Goal: Communication & Community: Answer question/provide support

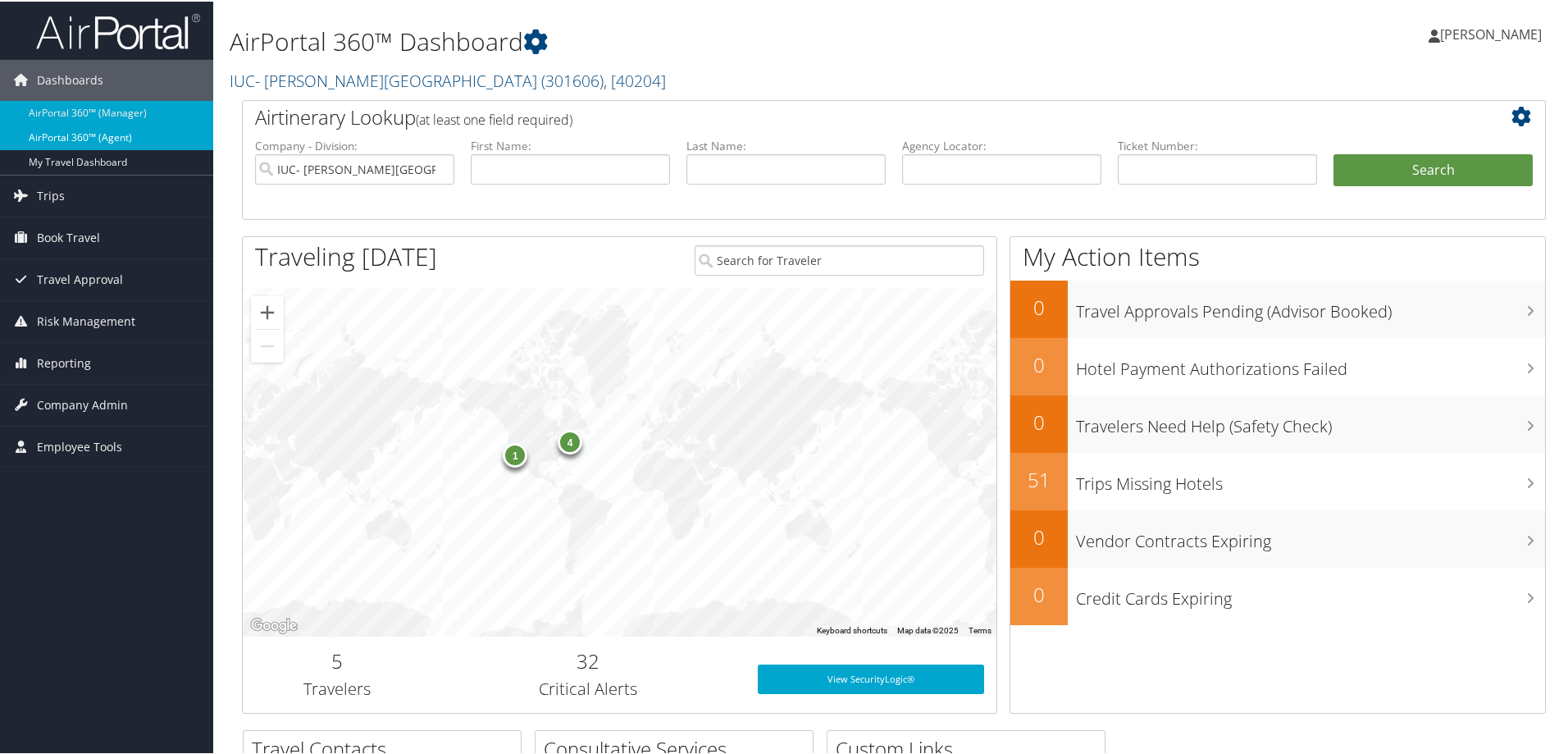
click at [103, 132] on link "AirPortal 360™ (Agent)" at bounding box center [106, 136] width 213 height 25
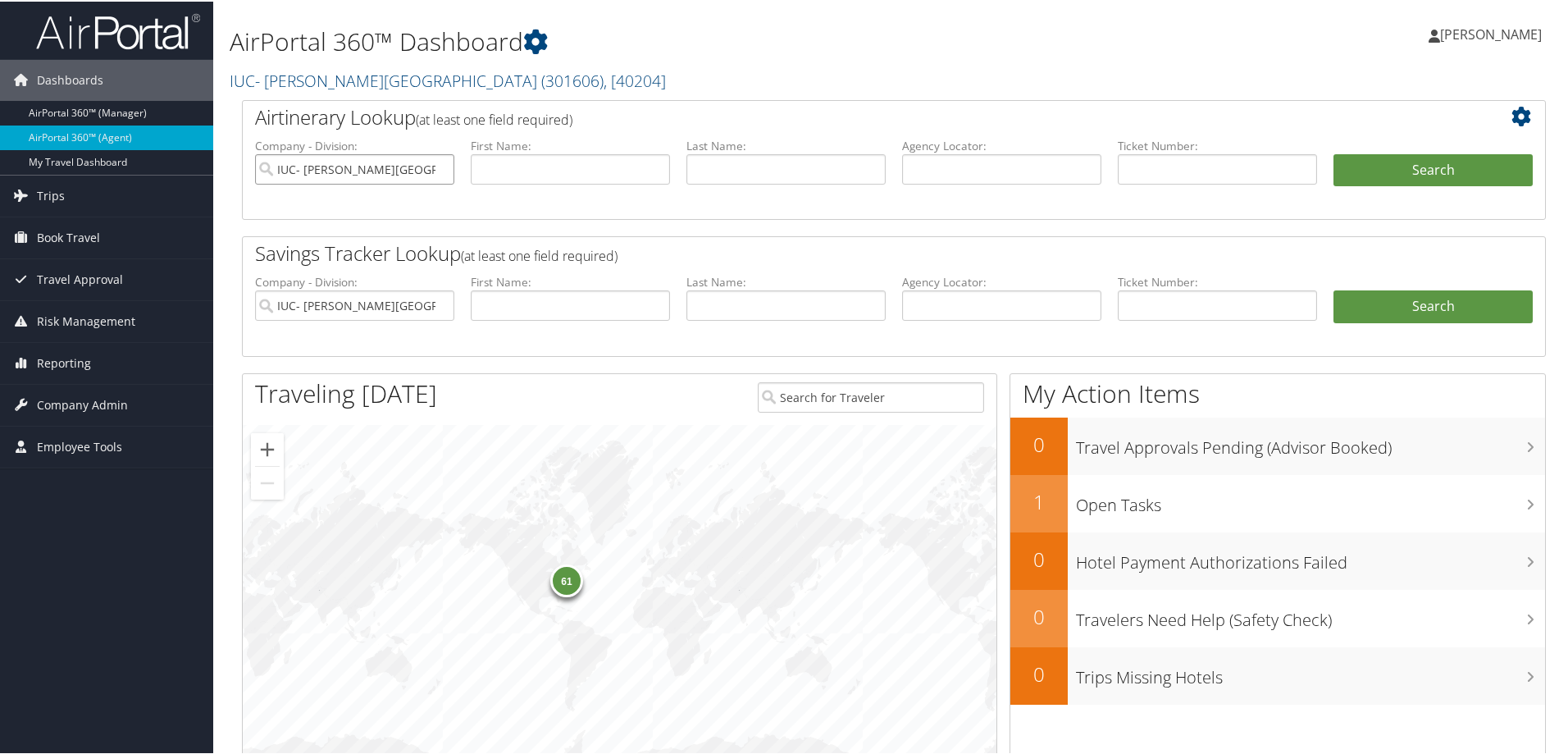
click at [439, 166] on input "IUC- [PERSON_NAME][GEOGRAPHIC_DATA]" at bounding box center [355, 168] width 199 height 31
click at [1008, 169] on input "text" at bounding box center [1002, 168] width 199 height 31
click at [976, 174] on input "text" at bounding box center [1002, 168] width 199 height 31
paste input "DJ1W7C-TP+"
type input "DJ1W7C"
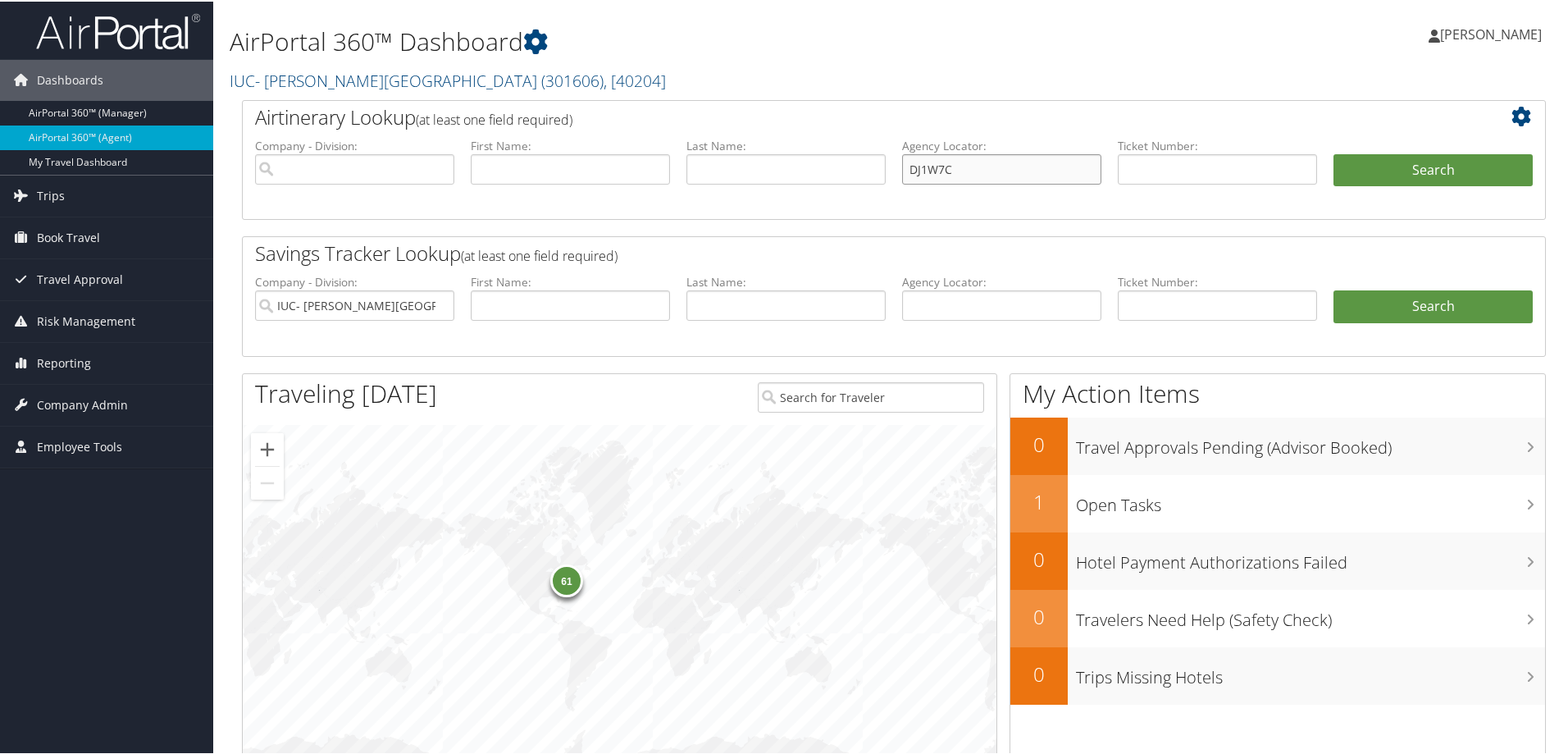
click at [1334, 153] on button "Search" at bounding box center [1433, 169] width 199 height 33
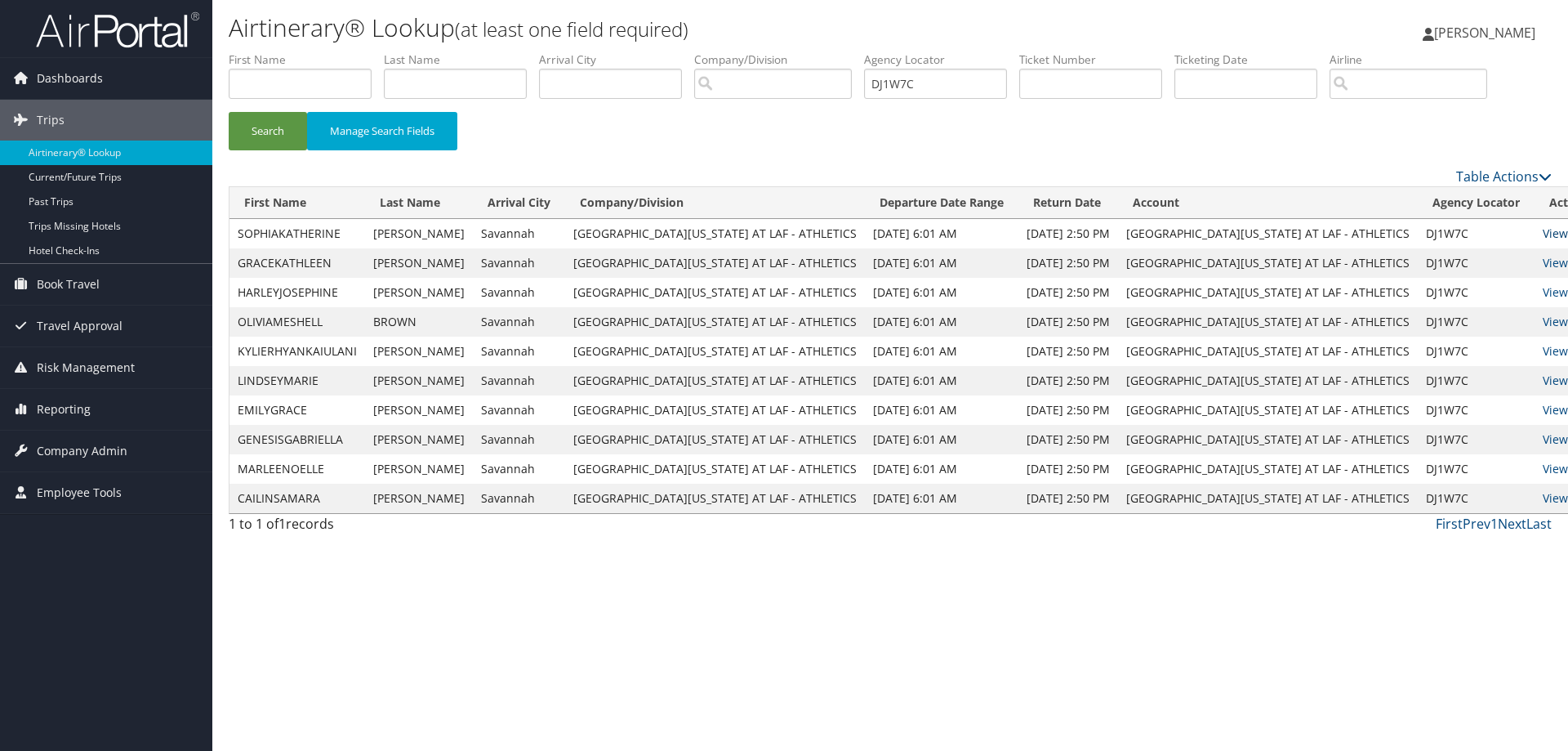
click at [1542, 232] on link "View" at bounding box center [1555, 233] width 26 height 16
drag, startPoint x: 961, startPoint y: 87, endPoint x: 599, endPoint y: 84, distance: 362.0
click at [599, 51] on ul "First Name Last Name Departure City Arrival City Company/Division Airport/City …" at bounding box center [891, 51] width 1323 height 0
paste input "ZWP-TP+"
click at [229, 112] on button "Search" at bounding box center [268, 131] width 79 height 38
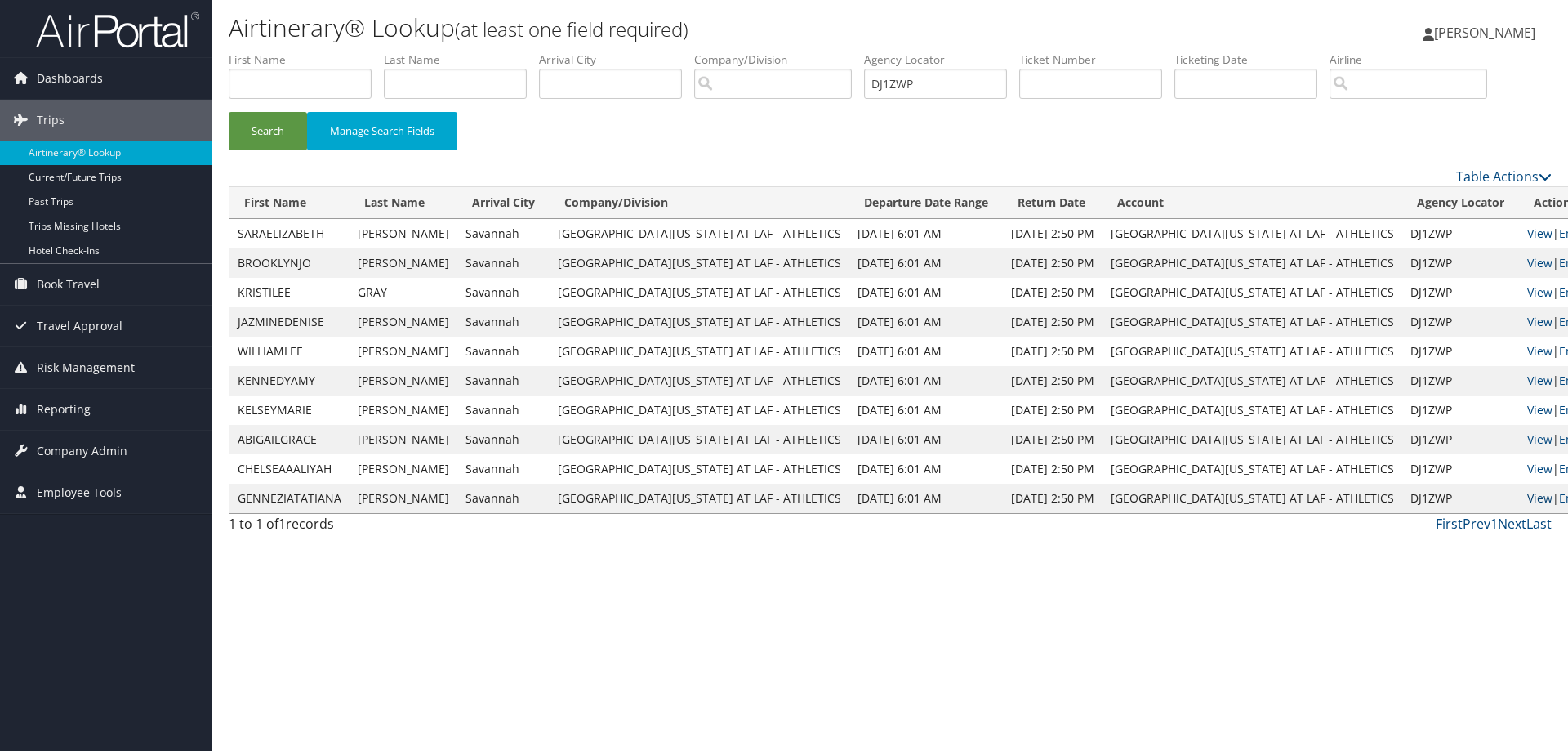
click at [1527, 495] on link "View" at bounding box center [1540, 498] width 26 height 16
drag, startPoint x: 958, startPoint y: 84, endPoint x: 705, endPoint y: 81, distance: 253.0
click at [705, 51] on ul "First Name Last Name Departure City Arrival City Company/Division Airport/City …" at bounding box center [891, 51] width 1323 height 0
paste input "L56C6-TP+"
type input "DL56C6"
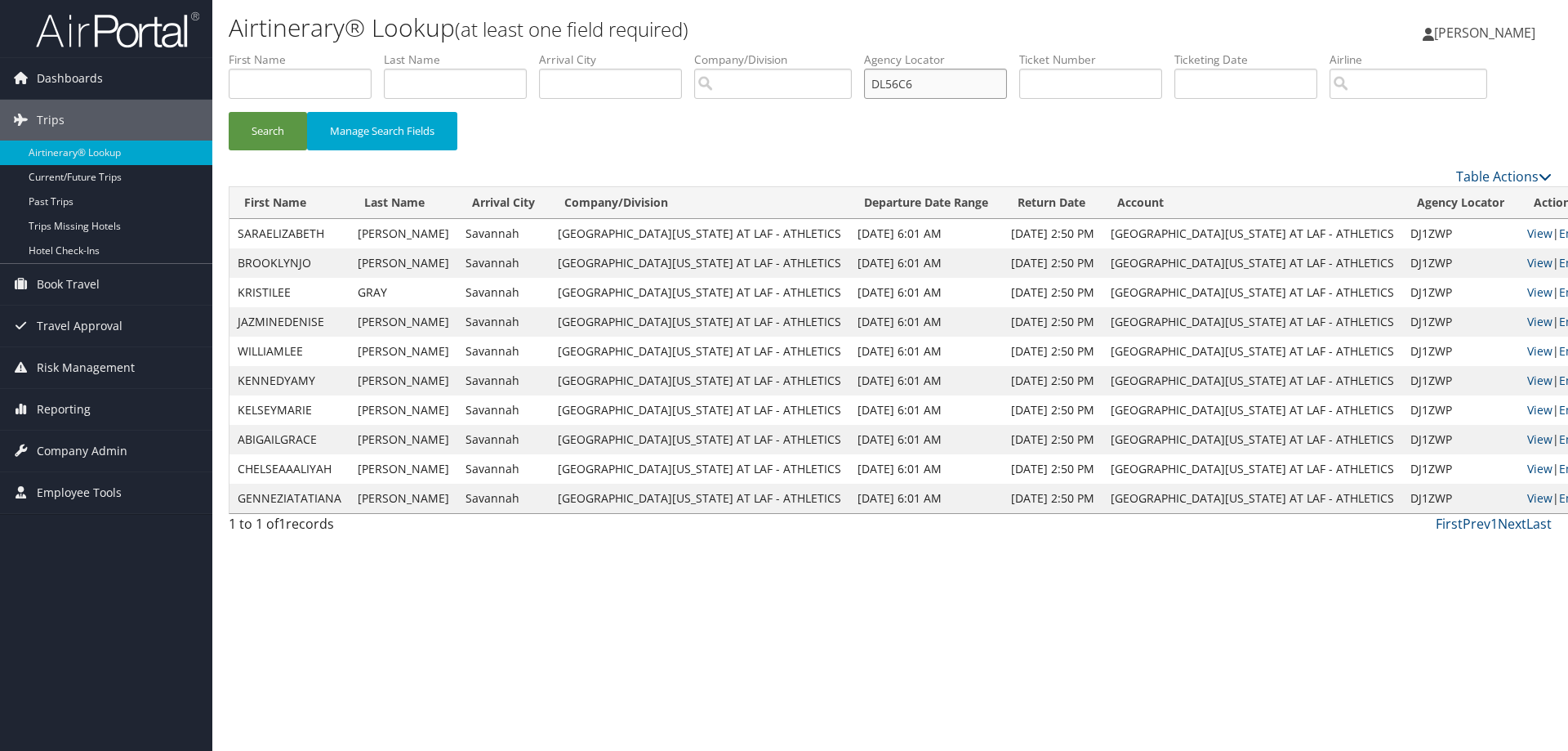
click at [229, 112] on button "Search" at bounding box center [268, 131] width 79 height 38
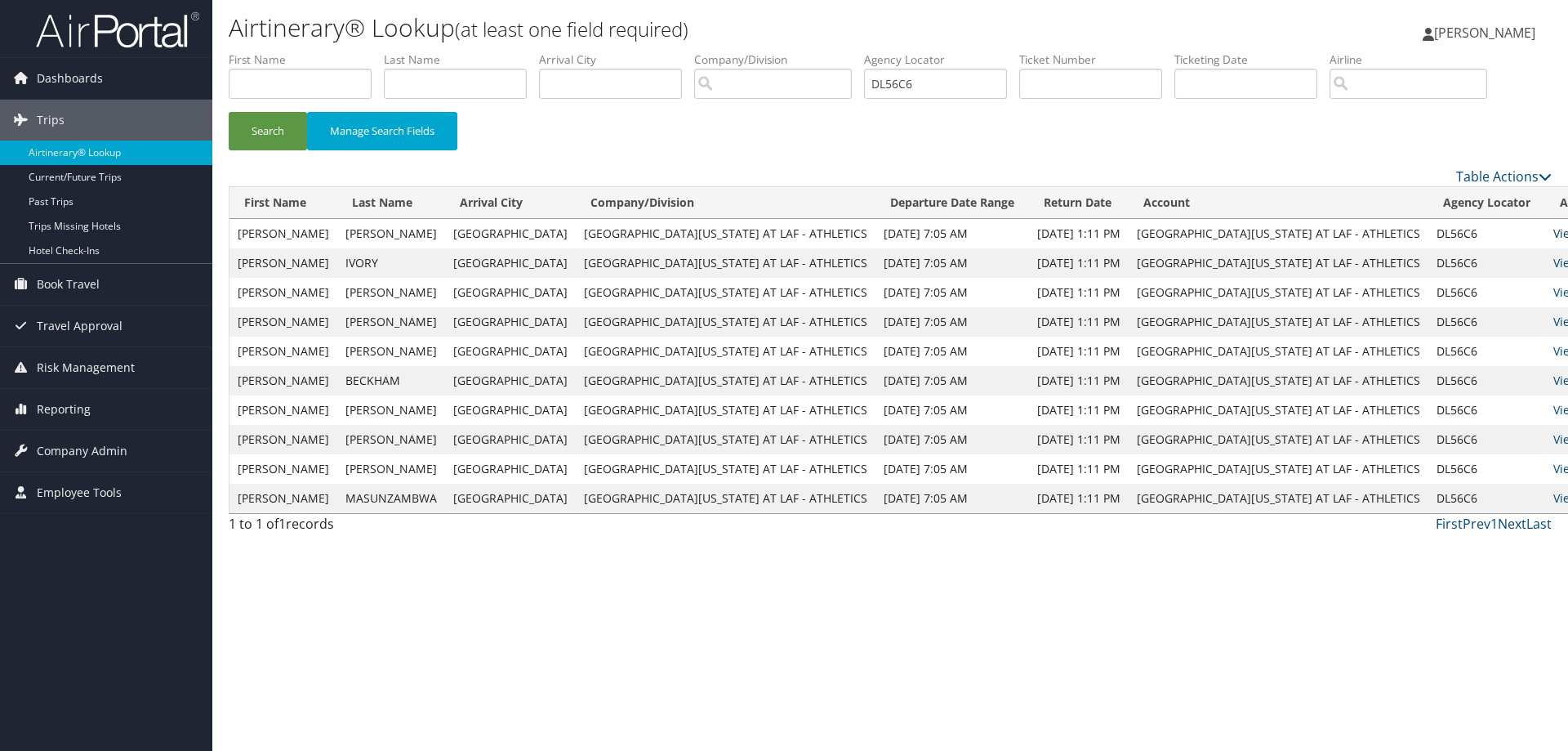
click at [1553, 229] on link "View" at bounding box center [1566, 233] width 26 height 16
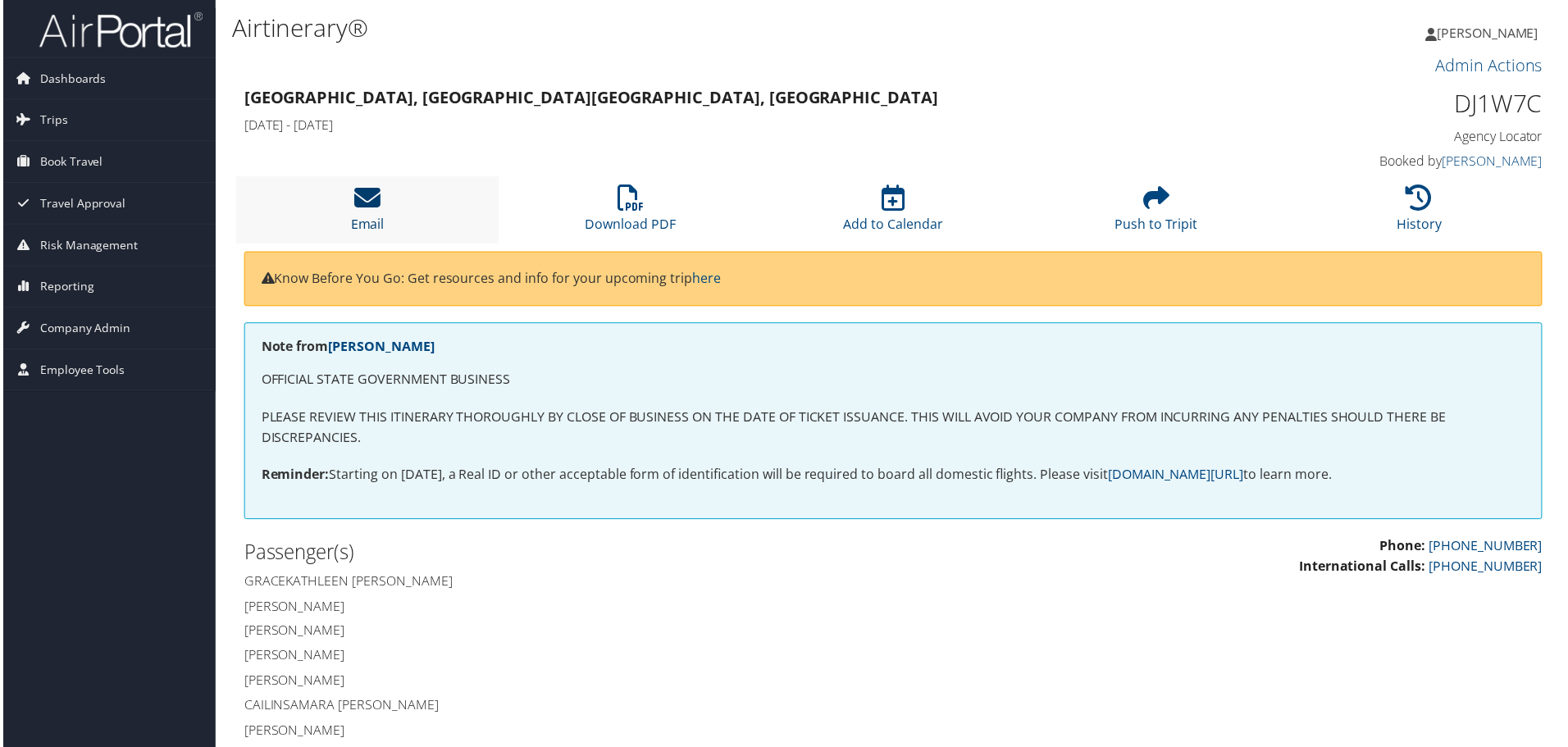
click at [365, 207] on icon at bounding box center [366, 198] width 27 height 27
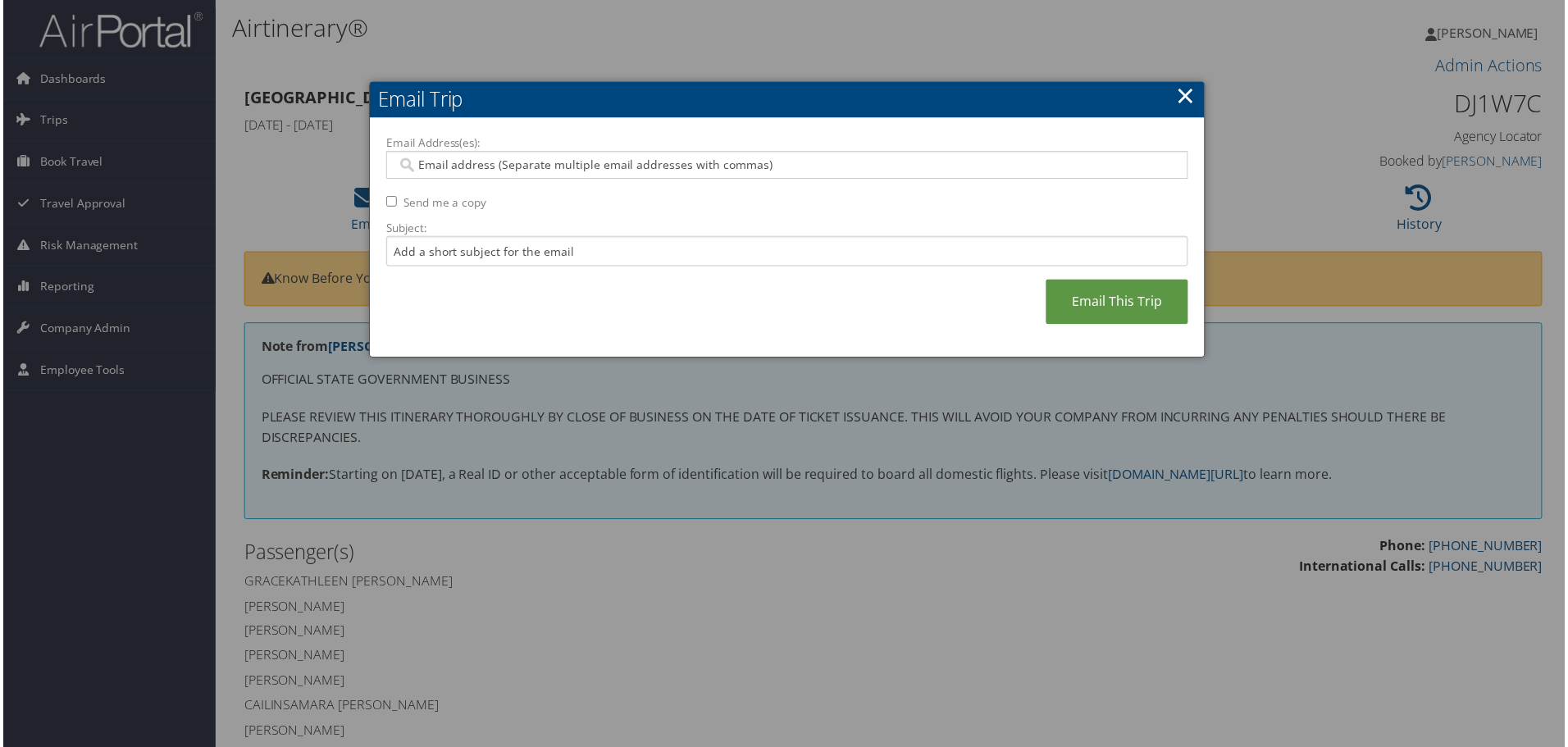
click at [497, 164] on input "Email Address(es):" at bounding box center [786, 166] width 783 height 17
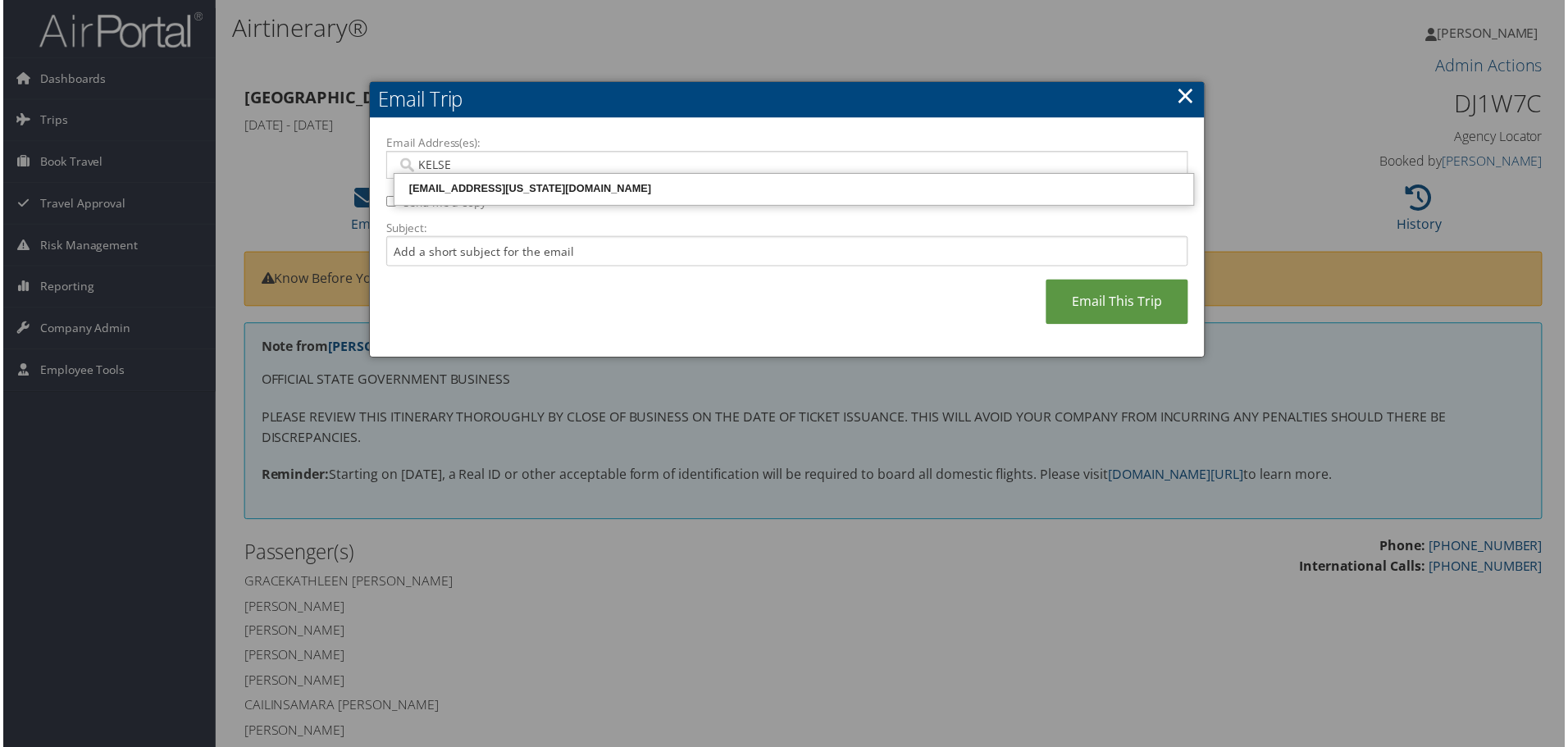
type input "KELSEY"
click at [492, 183] on div "KELSEY.BENNETT1@LOUISIANA.EDU" at bounding box center [794, 189] width 798 height 17
type input "KELSEY.BENNETT1@LOUISIANA.EDU"
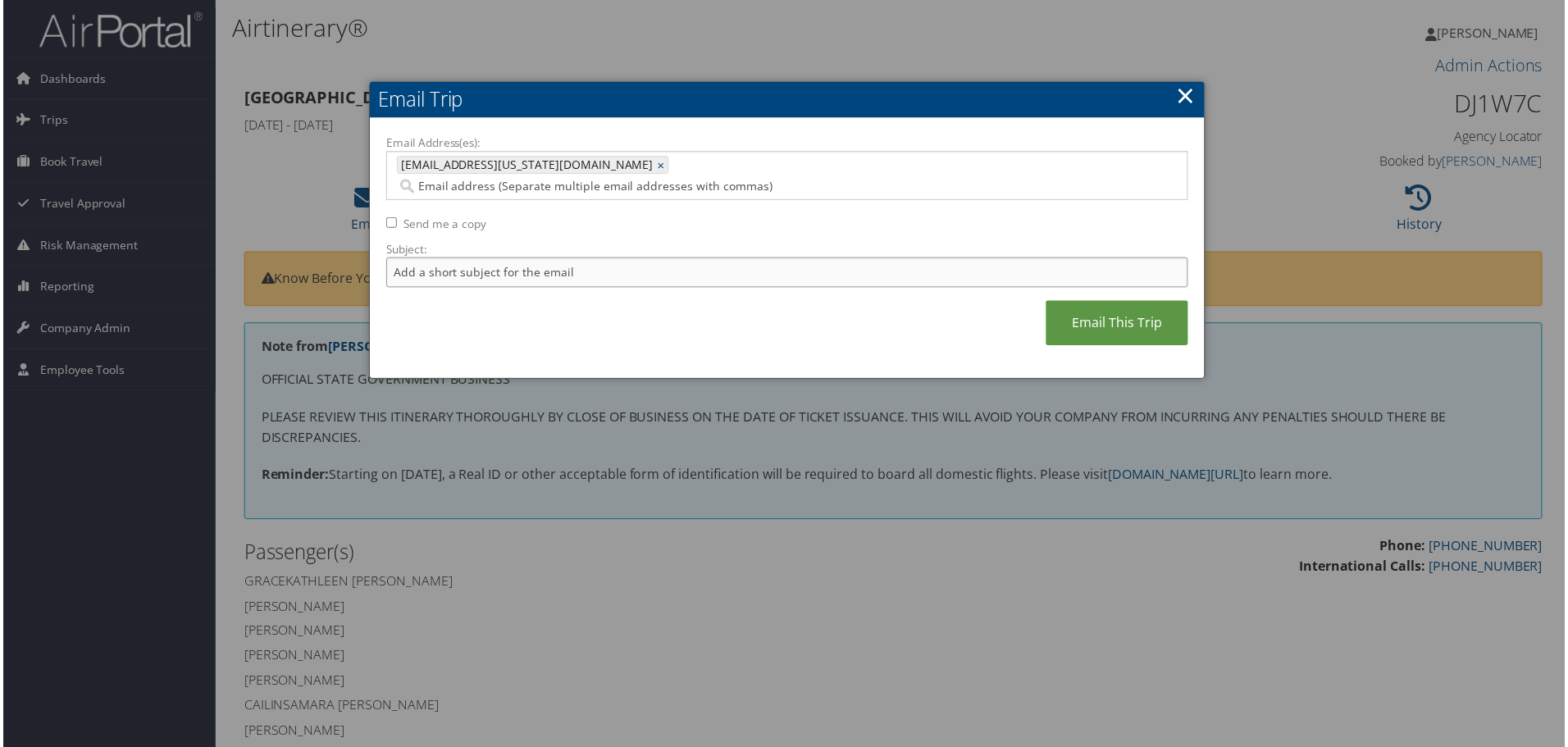
click at [492, 258] on input "Subject:" at bounding box center [787, 273] width 806 height 31
type input "ULL WVB SAV 1"
click at [1110, 301] on link "Email This Trip" at bounding box center [1119, 324] width 143 height 45
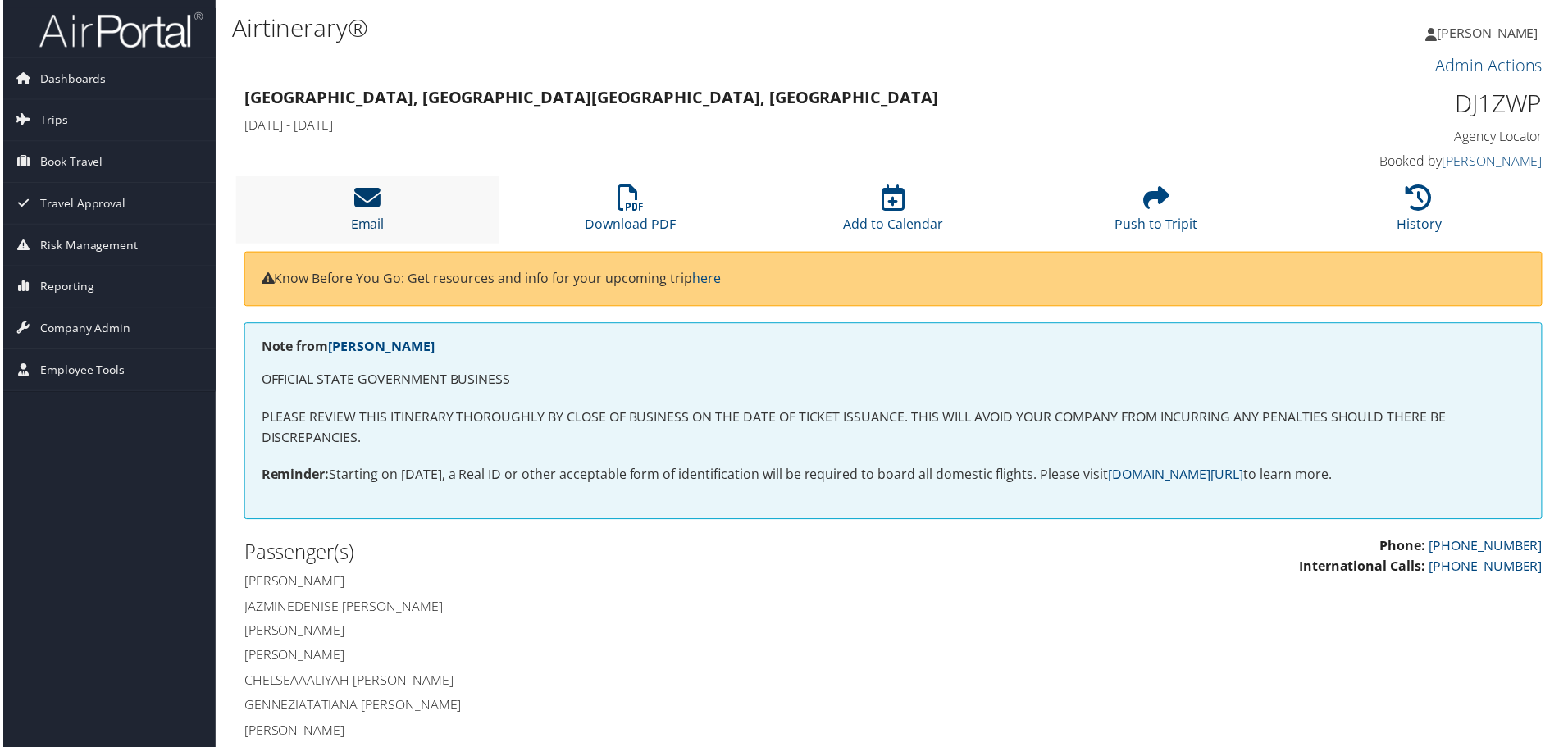
click at [361, 196] on icon at bounding box center [366, 198] width 27 height 27
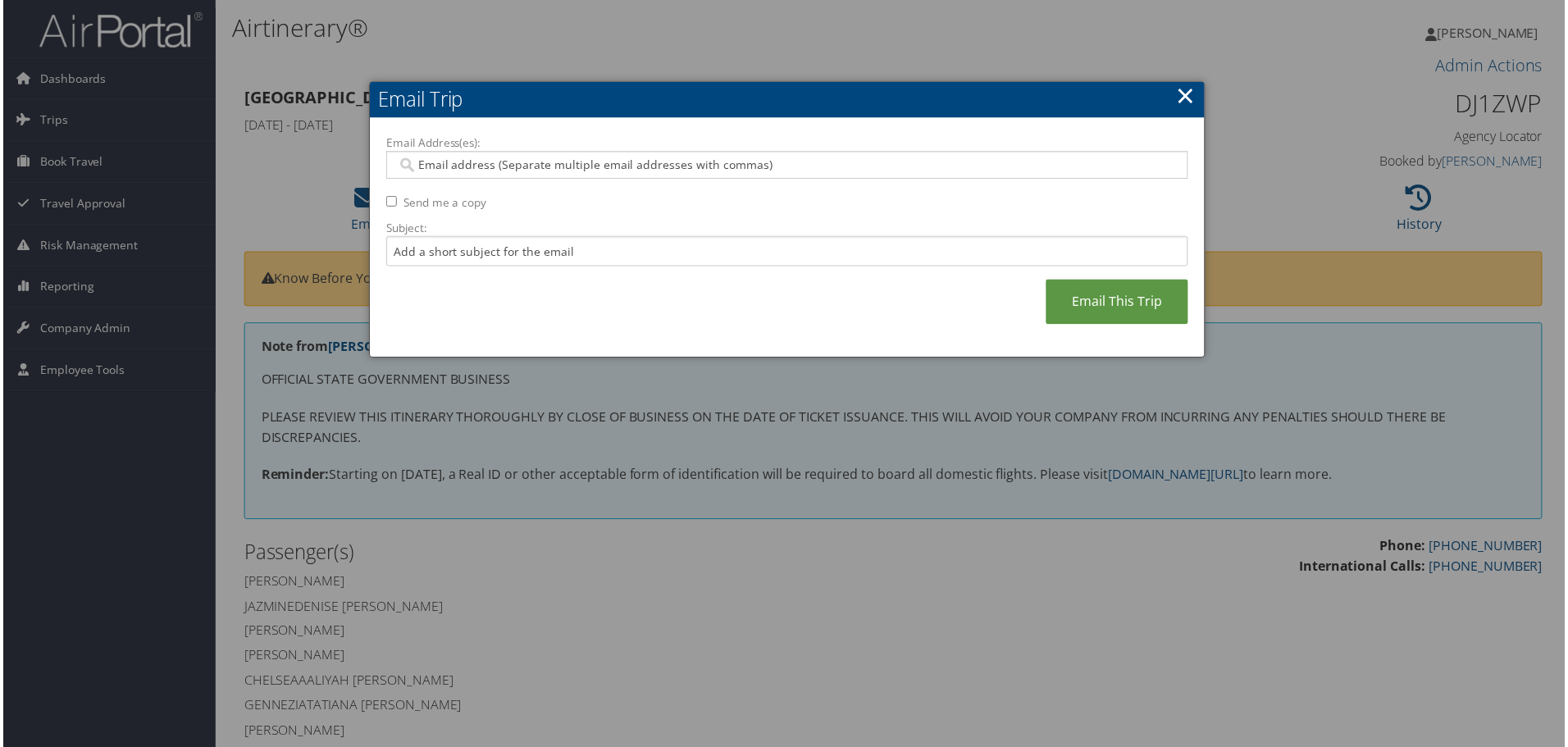
click at [558, 164] on input "Email Address(es):" at bounding box center [786, 166] width 783 height 17
type input "KEL"
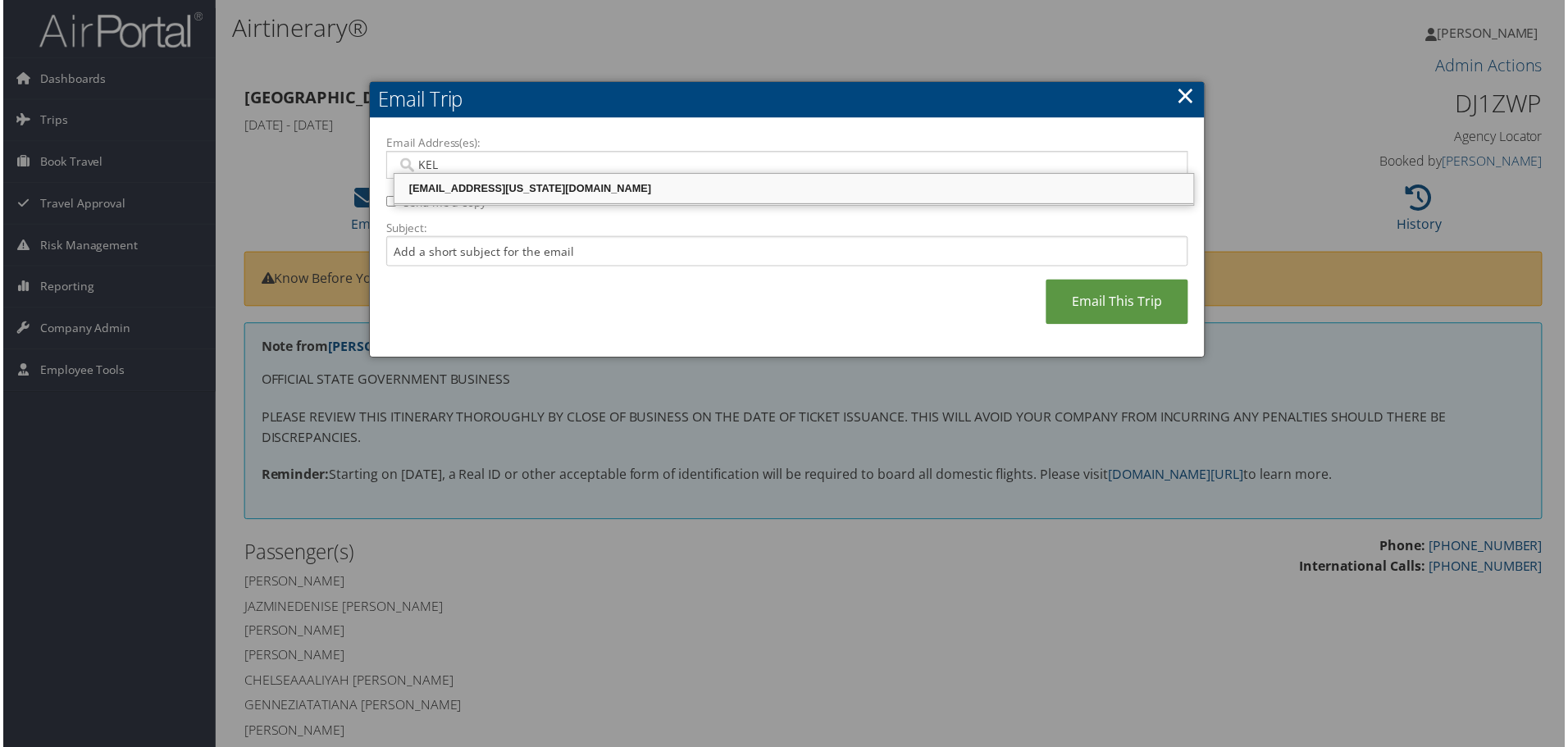
click at [550, 187] on div "KELSEY.BENNETT1@LOUISIANA.EDU" at bounding box center [794, 189] width 798 height 17
type input "KELSEY.BENNETT1@LOUISIANA.EDU"
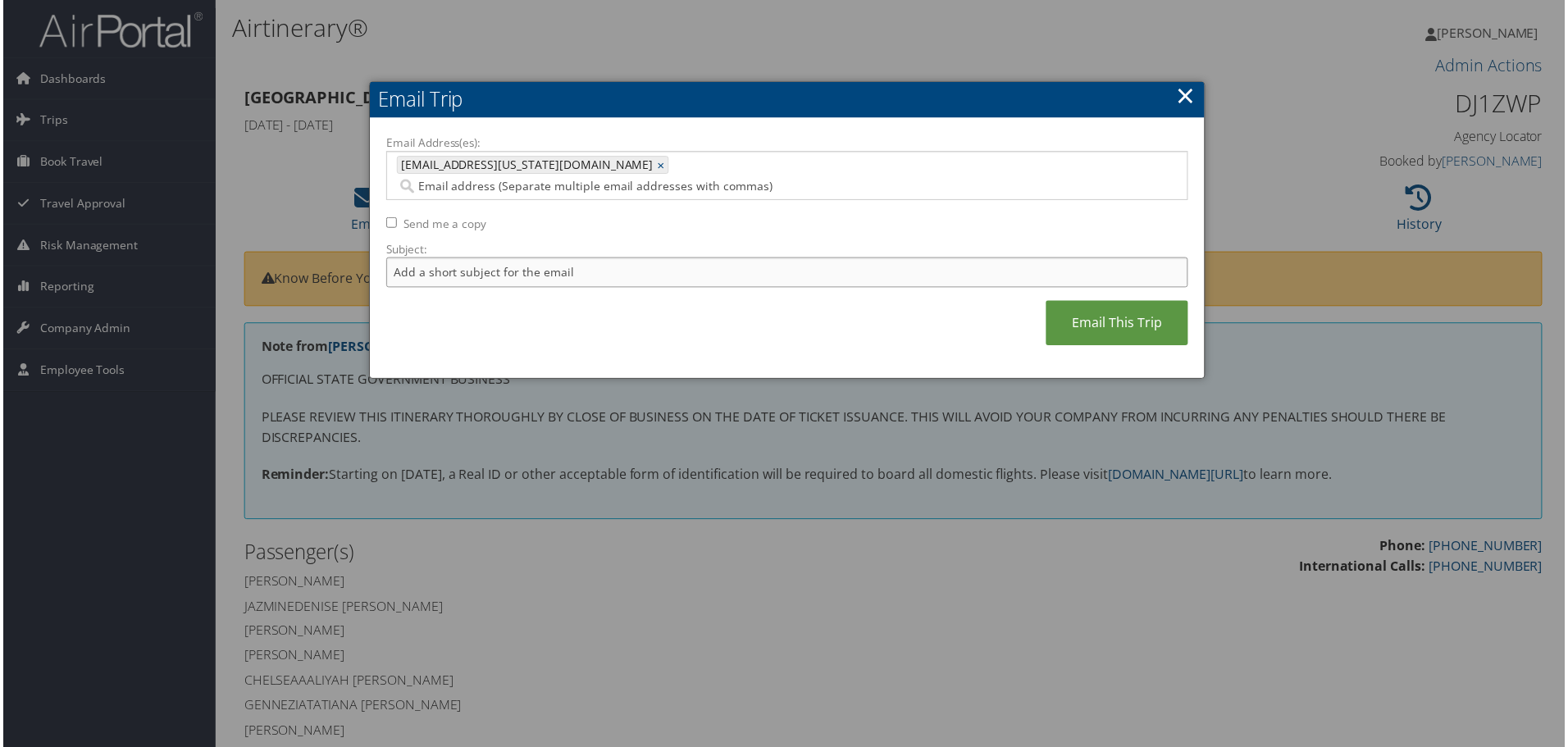
click at [525, 259] on input "Subject:" at bounding box center [787, 273] width 806 height 31
type input "ULL WVB SAV 2"
click at [1082, 301] on link "Email This Trip" at bounding box center [1119, 324] width 143 height 45
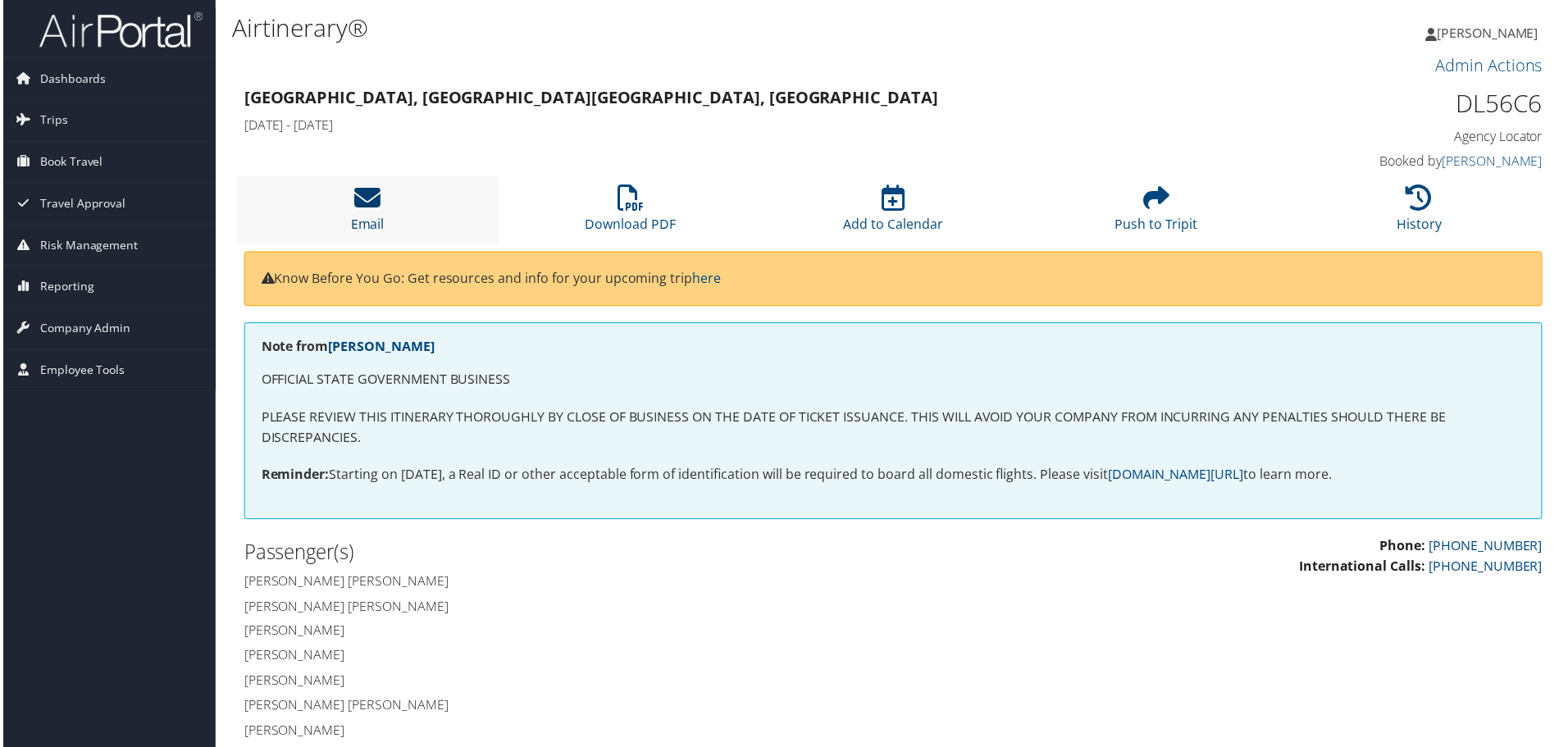
click at [361, 199] on icon at bounding box center [366, 198] width 27 height 27
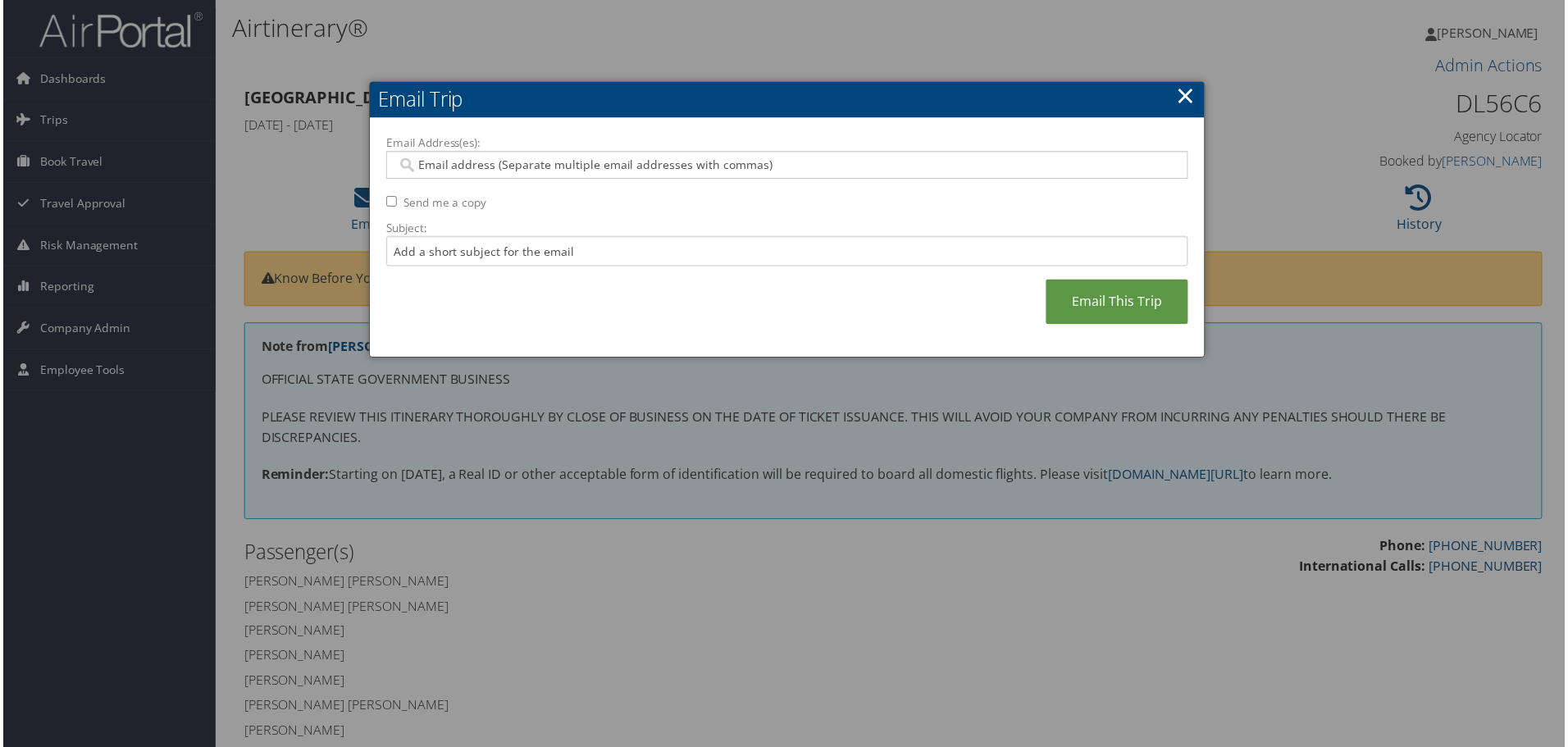
click at [386, 199] on input "Send me a copy" at bounding box center [390, 202] width 11 height 11
checkbox input "true"
click at [460, 247] on input "Subject:" at bounding box center [787, 251] width 806 height 31
type input "u"
type input "ULL MBB IND FINAL"
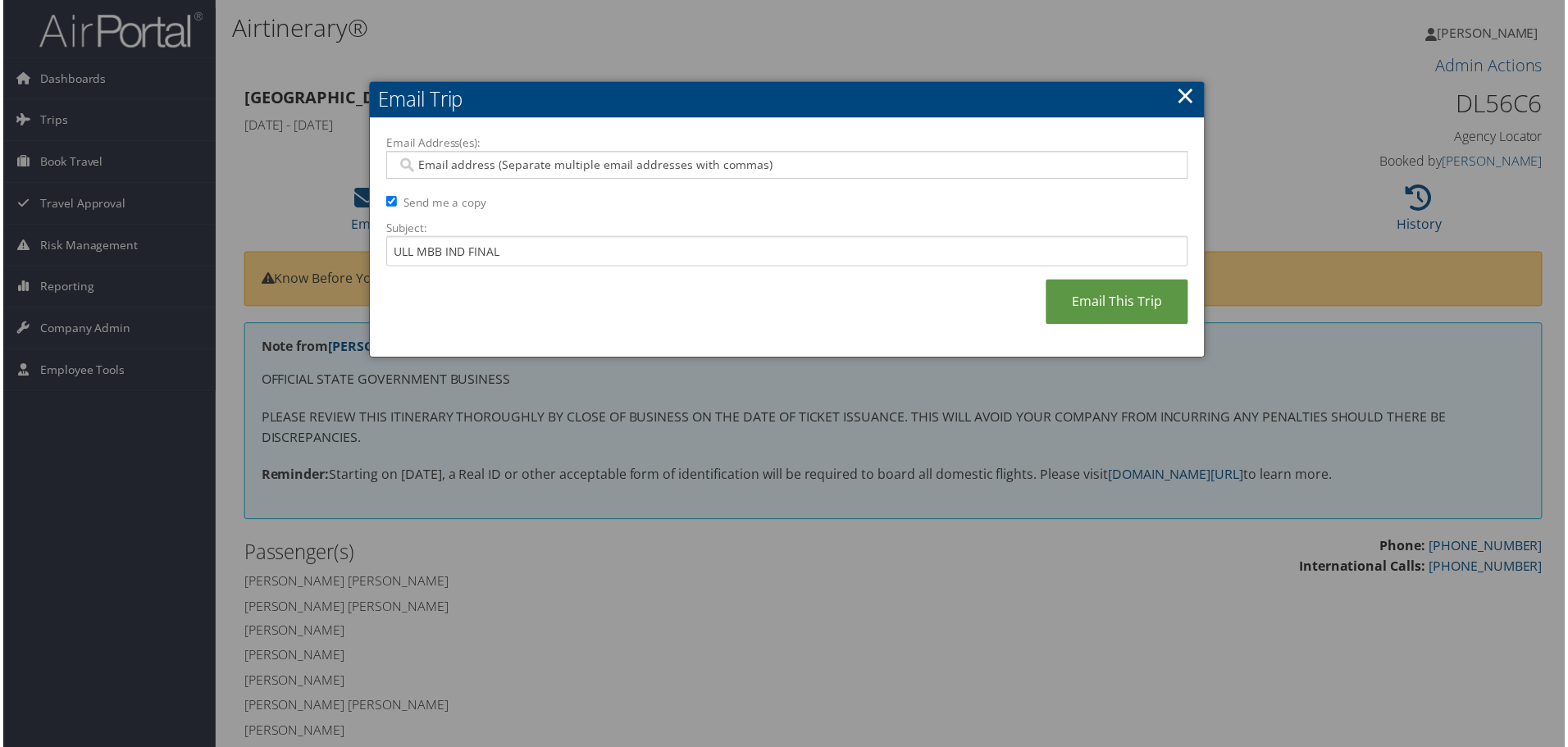
click at [534, 164] on input "Email Address(es):" at bounding box center [786, 166] width 783 height 17
click at [453, 169] on input "Email Address(es):" at bounding box center [786, 166] width 783 height 17
paste input "[EMAIL_ADDRESS][US_STATE][DOMAIN_NAME]"
type input "[EMAIL_ADDRESS][US_STATE][DOMAIN_NAME]"
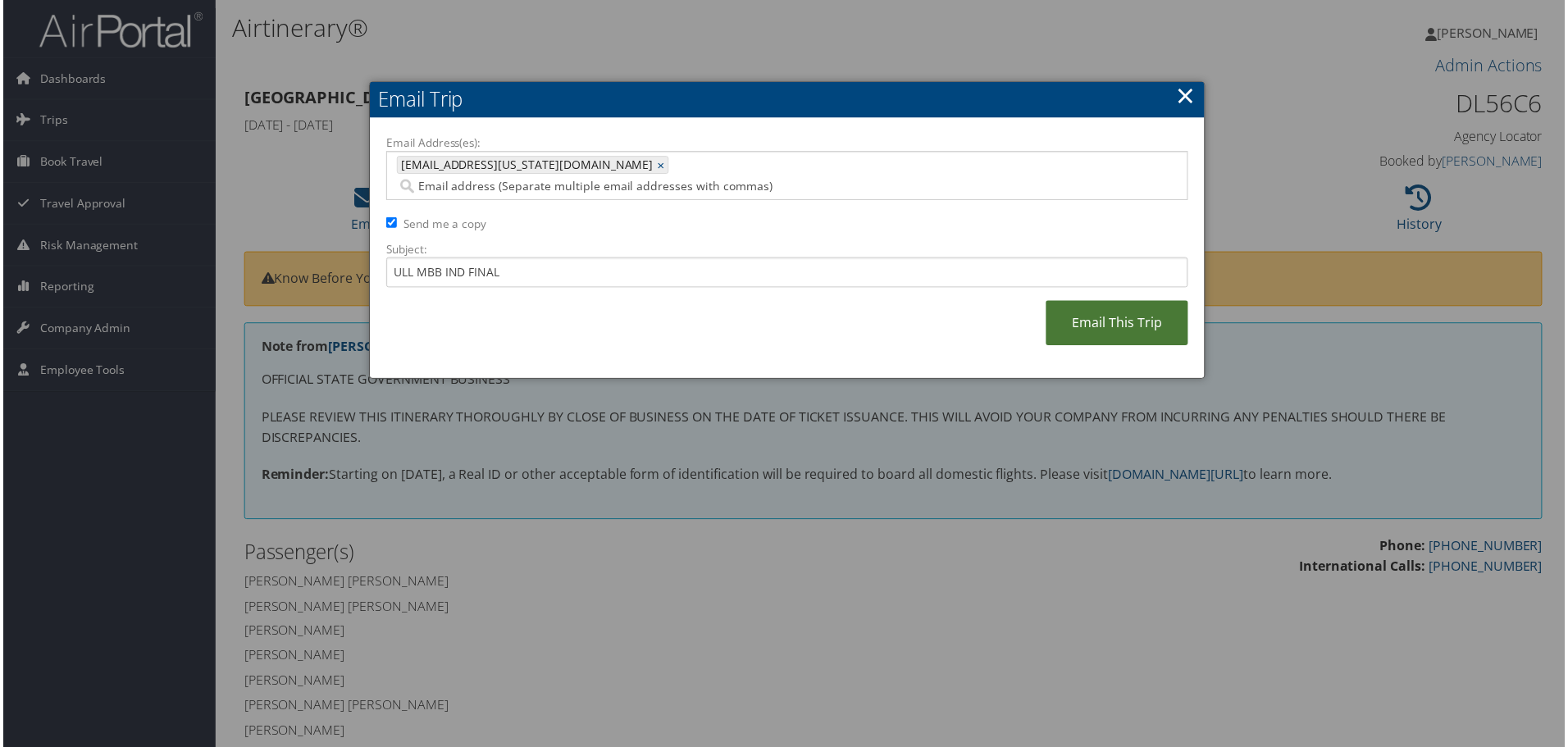
click at [1107, 301] on link "Email This Trip" at bounding box center [1119, 324] width 143 height 45
